Goal: Check status: Check status

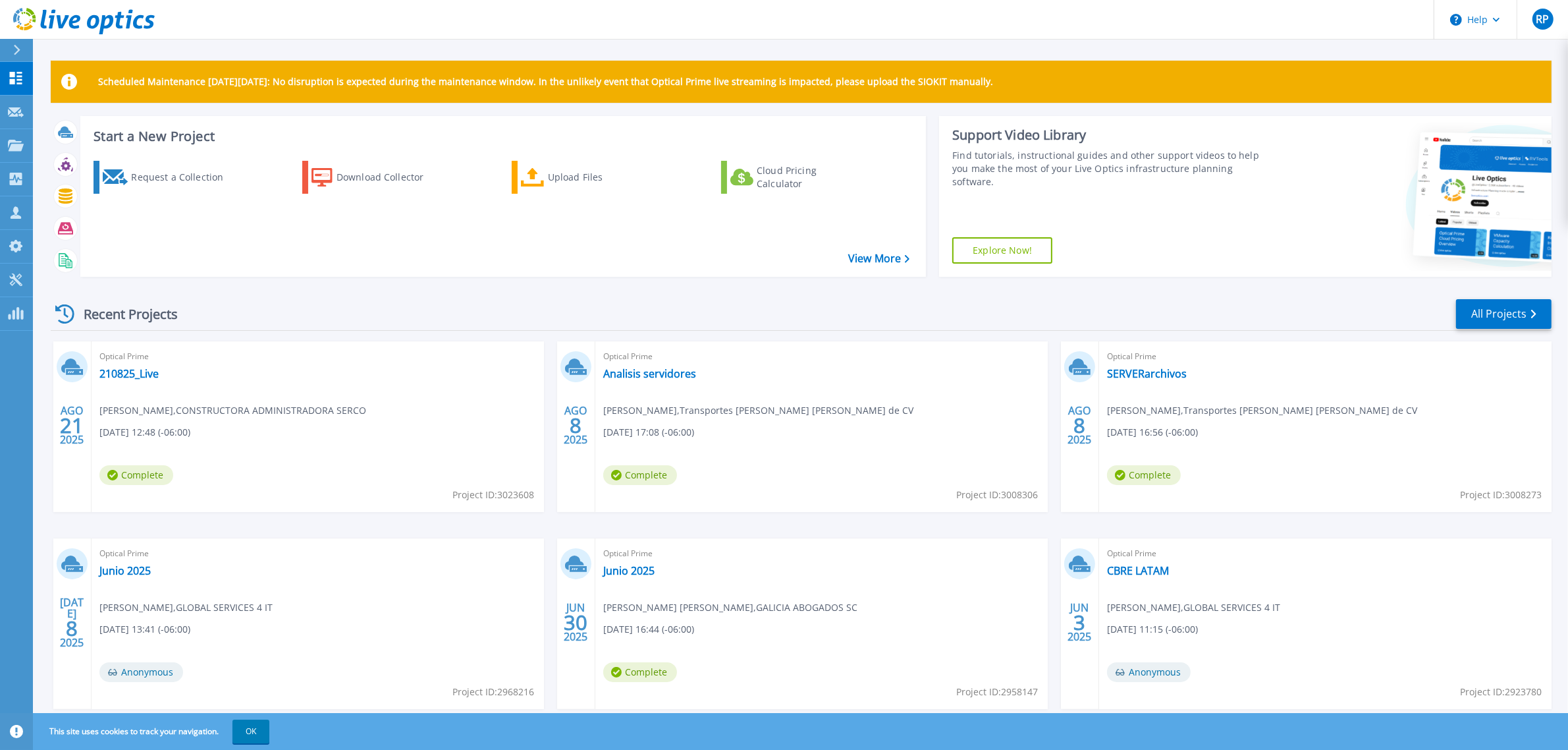
click at [618, 299] on div "Recent Projects All Projects" at bounding box center [801, 314] width 1501 height 33
click at [1463, 314] on link "All Projects" at bounding box center [1503, 314] width 96 height 30
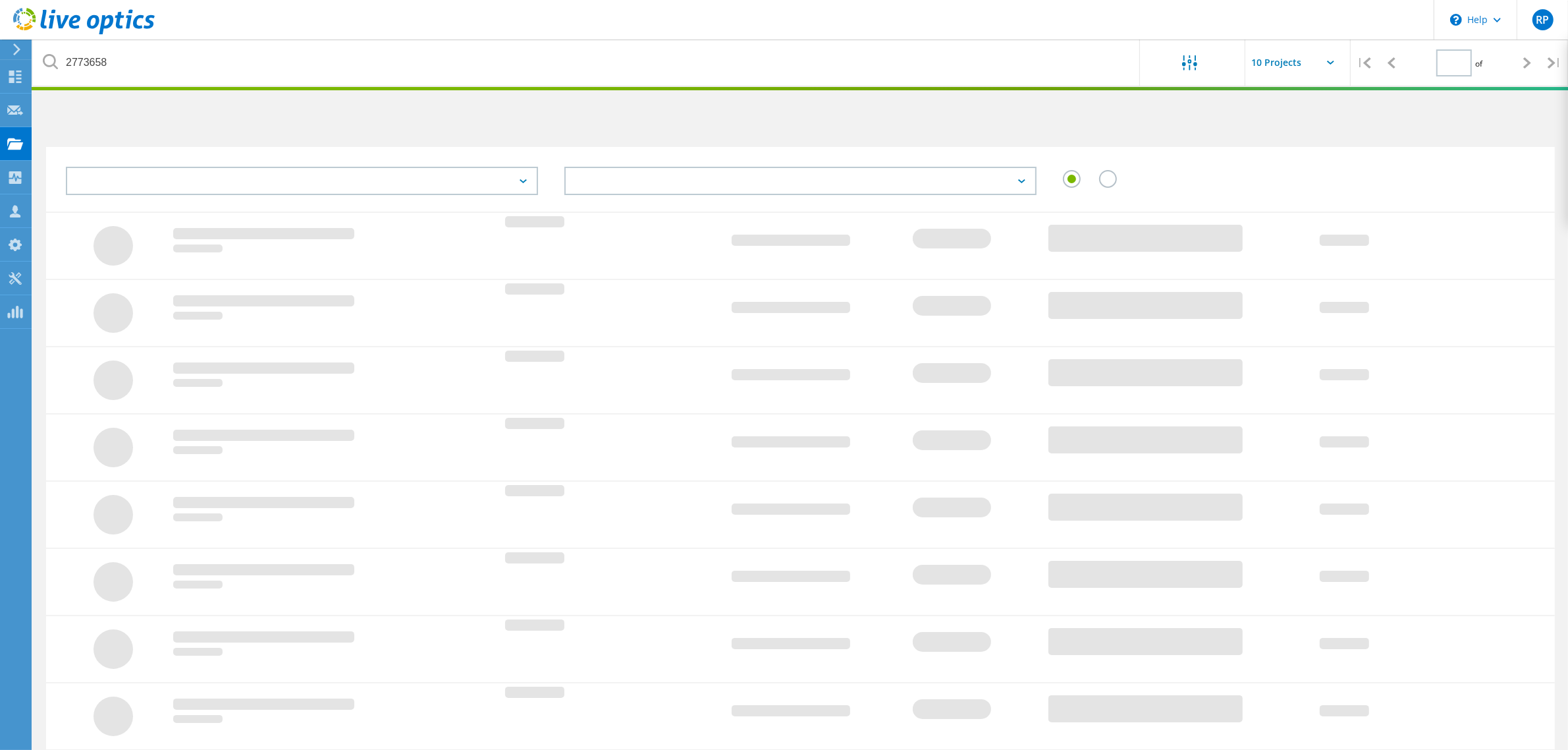
type input "1"
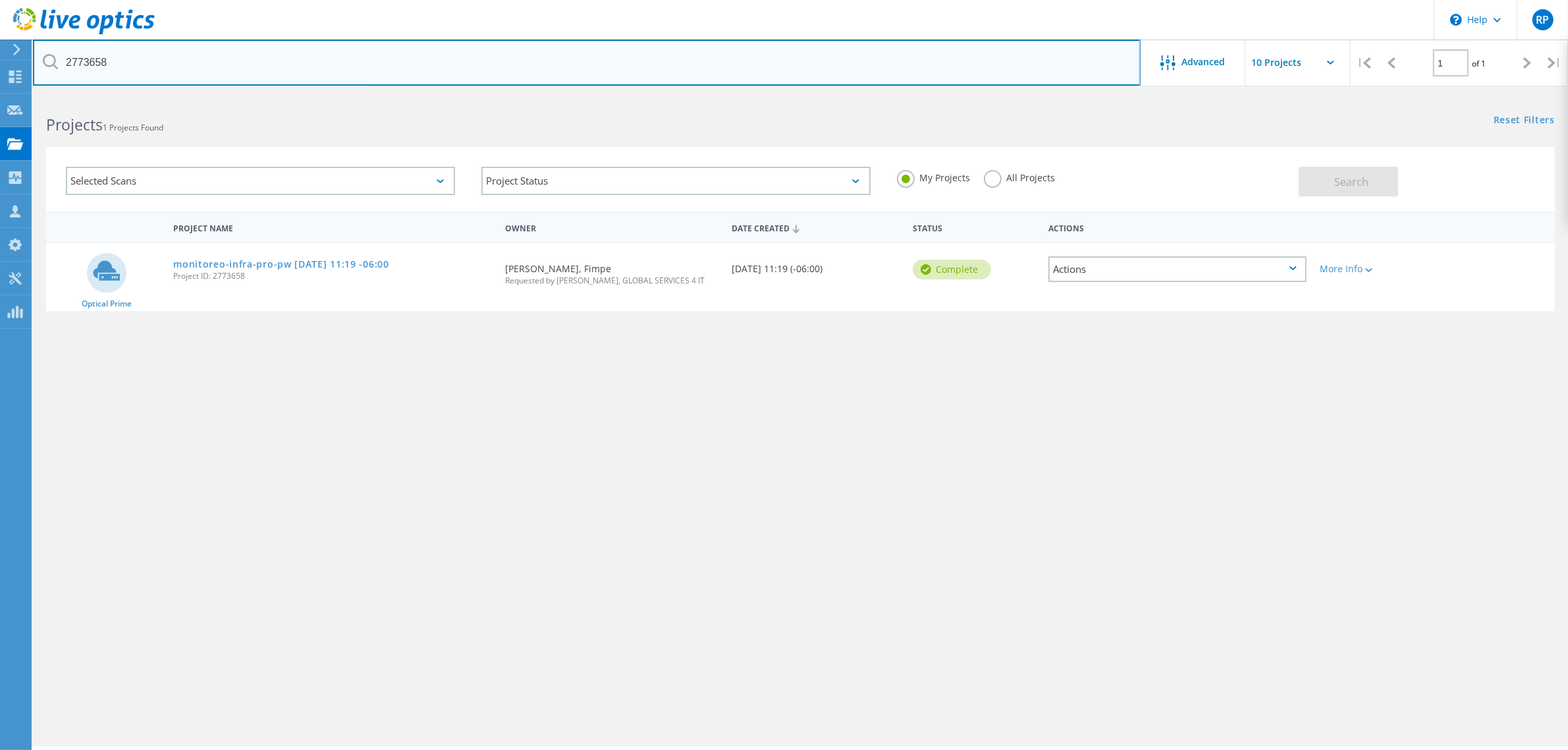
click at [143, 67] on input "2773658" at bounding box center [587, 62] width 1108 height 46
type input "fimpe"
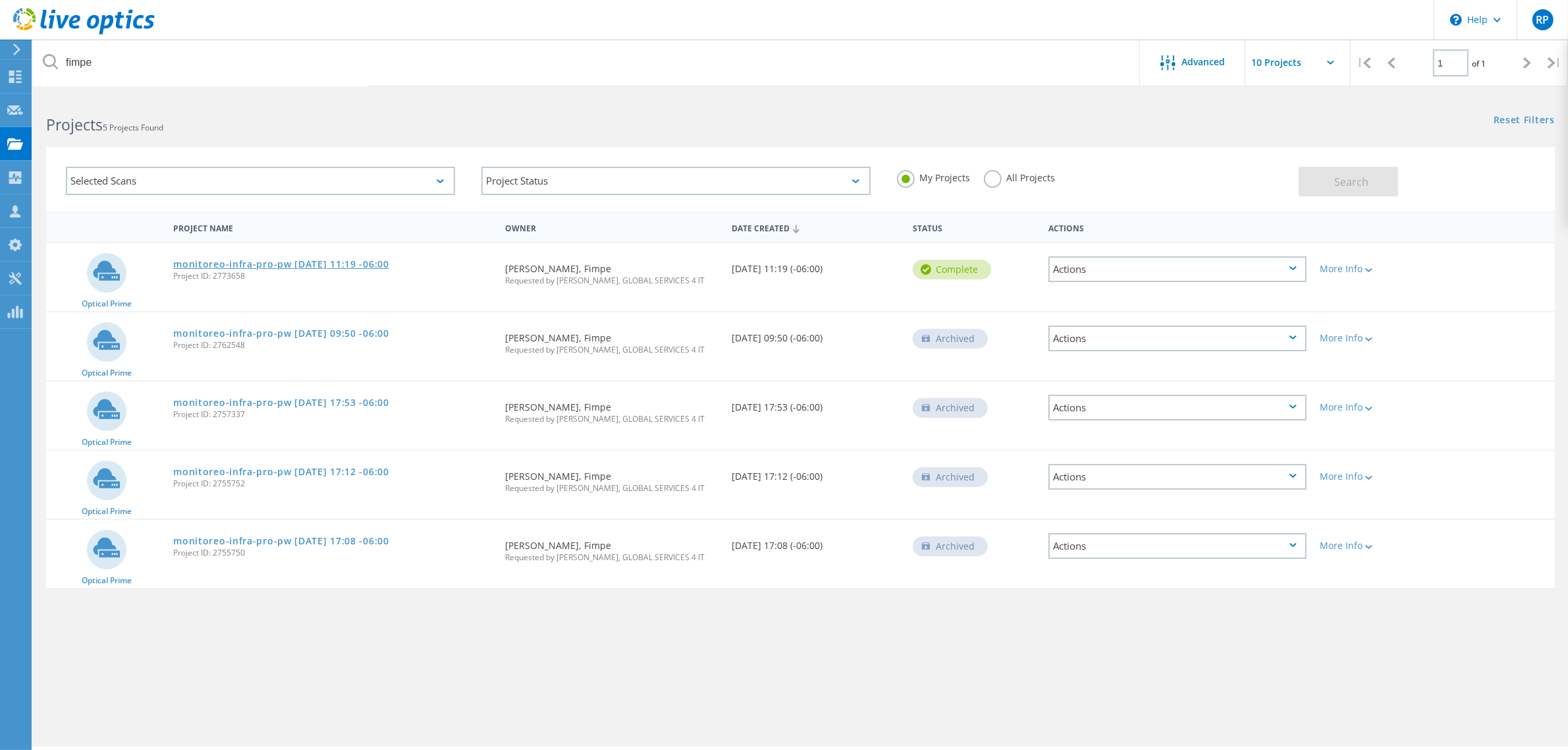
click at [356, 261] on link "monitoreo-infra-pro-pw [DATE] 11:19 -06:00" at bounding box center [281, 264] width 215 height 9
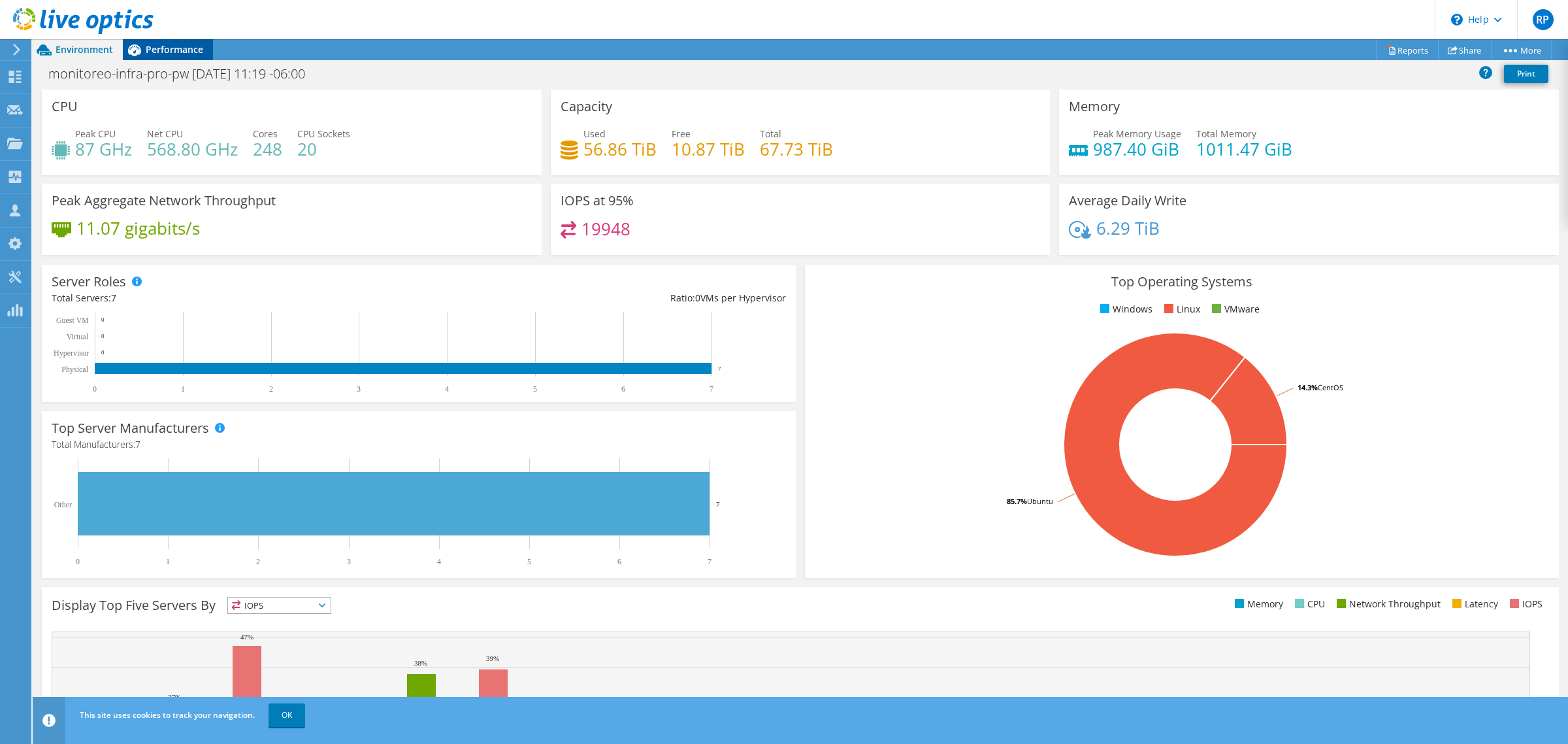
click at [161, 49] on span "Performance" at bounding box center [175, 49] width 57 height 12
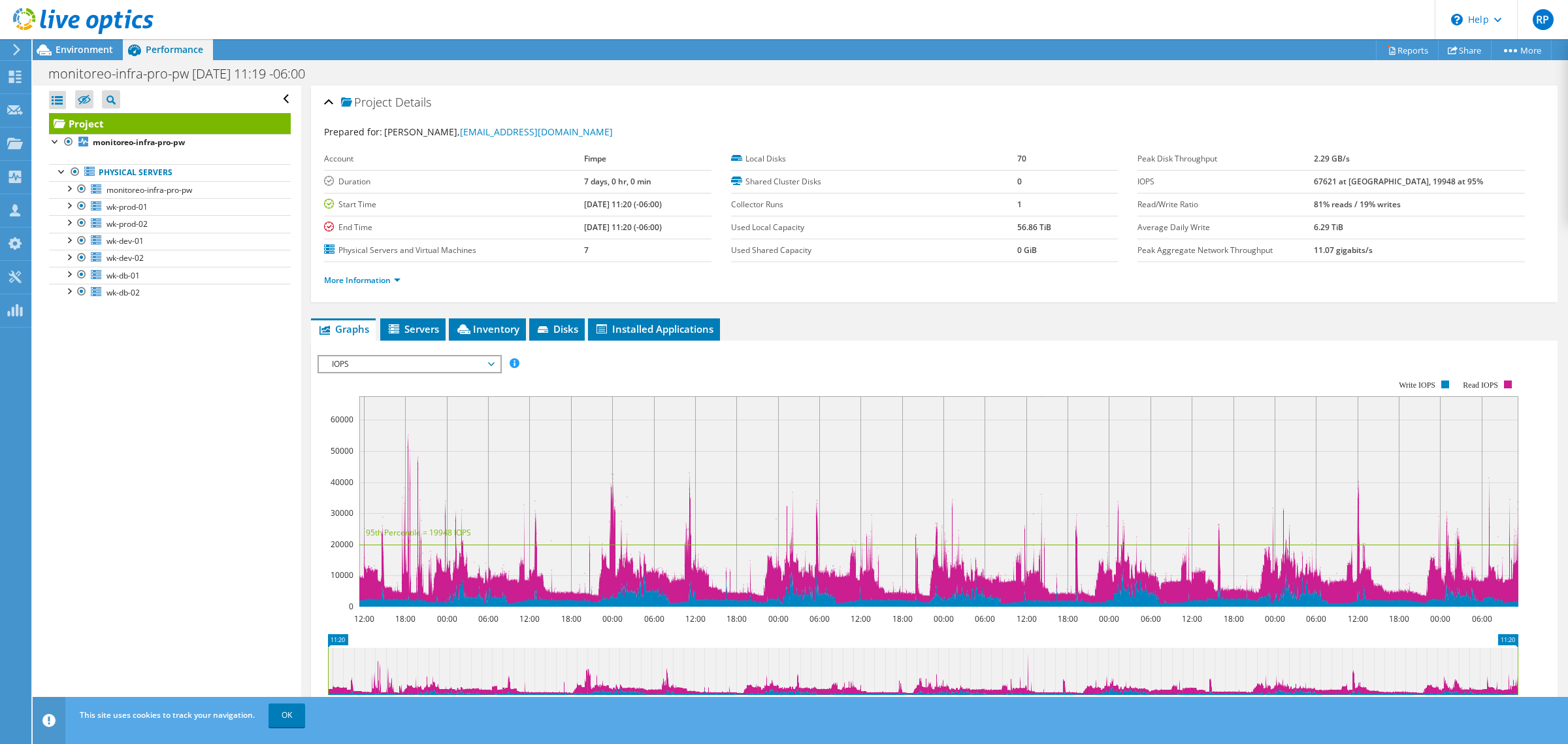
click at [830, 370] on rect at bounding box center [918, 493] width 1201 height 261
